Goal: Check status: Check status

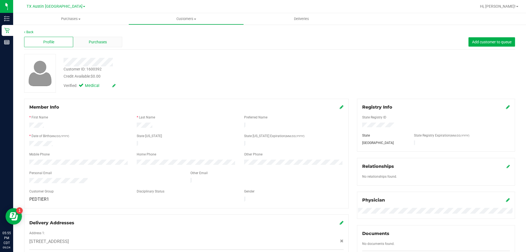
click at [100, 42] on span "Purchases" at bounding box center [98, 42] width 18 height 6
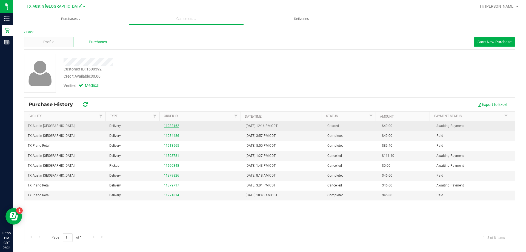
click at [170, 126] on link "11982162" at bounding box center [171, 126] width 15 height 4
